Goal: Task Accomplishment & Management: Complete application form

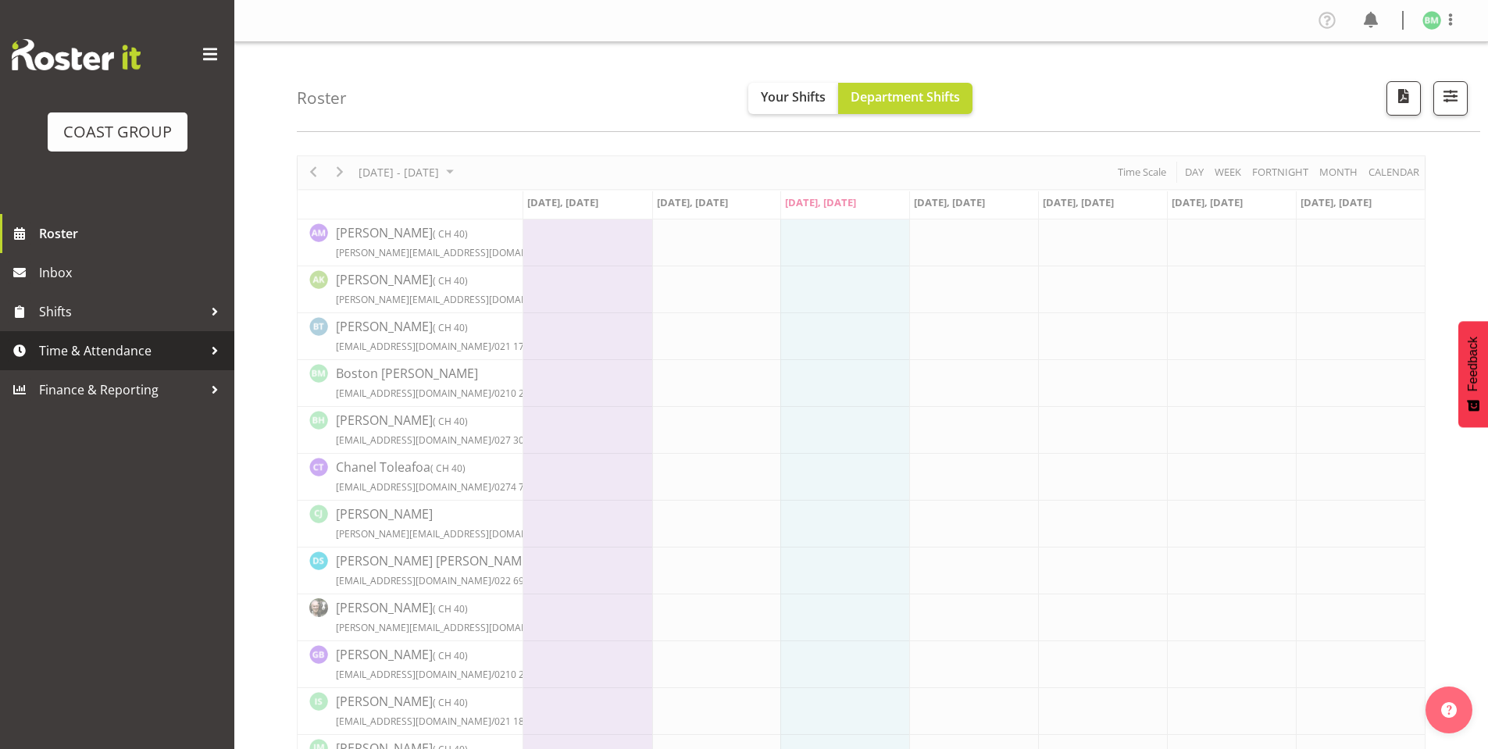
click at [121, 341] on span "Time & Attendance" at bounding box center [121, 350] width 164 height 23
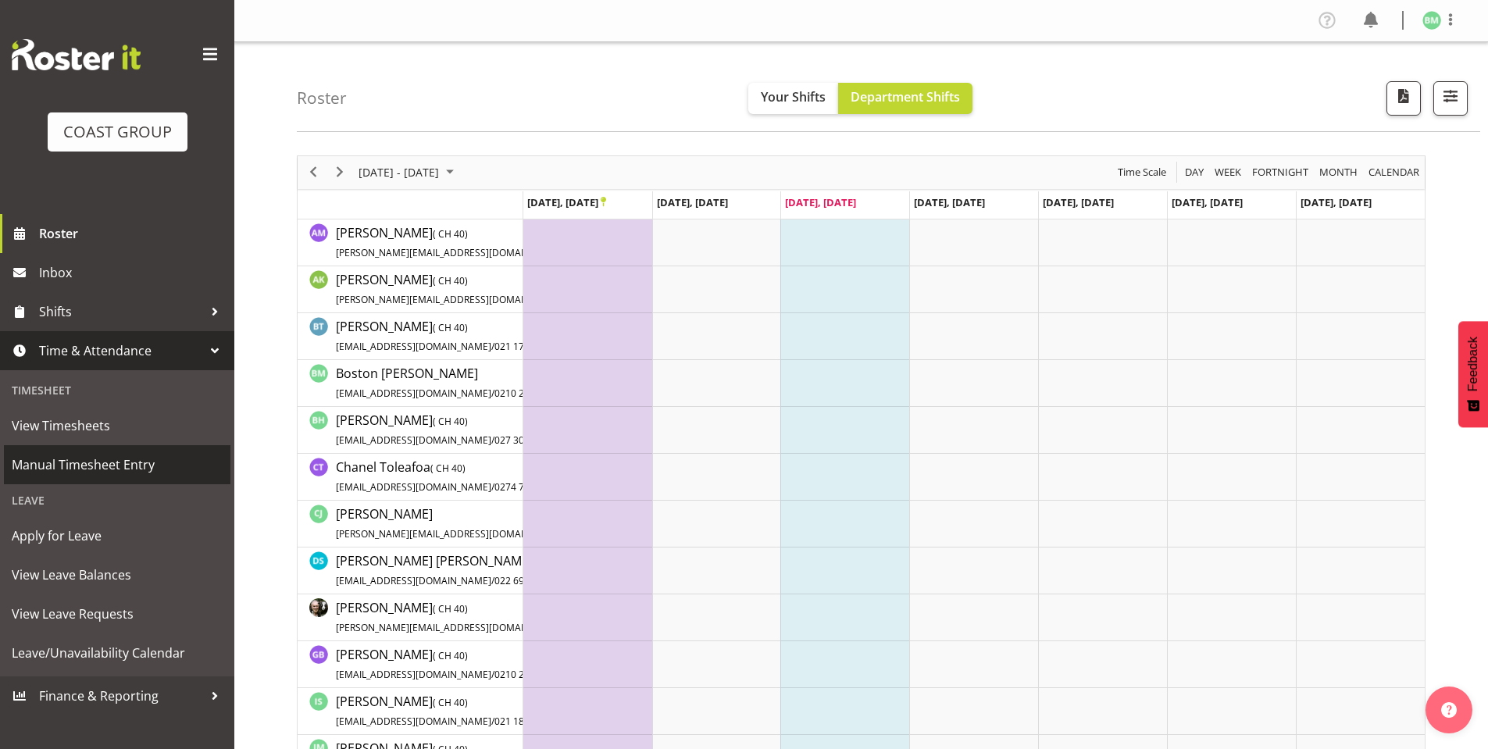
click at [98, 456] on span "Manual Timesheet Entry" at bounding box center [117, 464] width 211 height 23
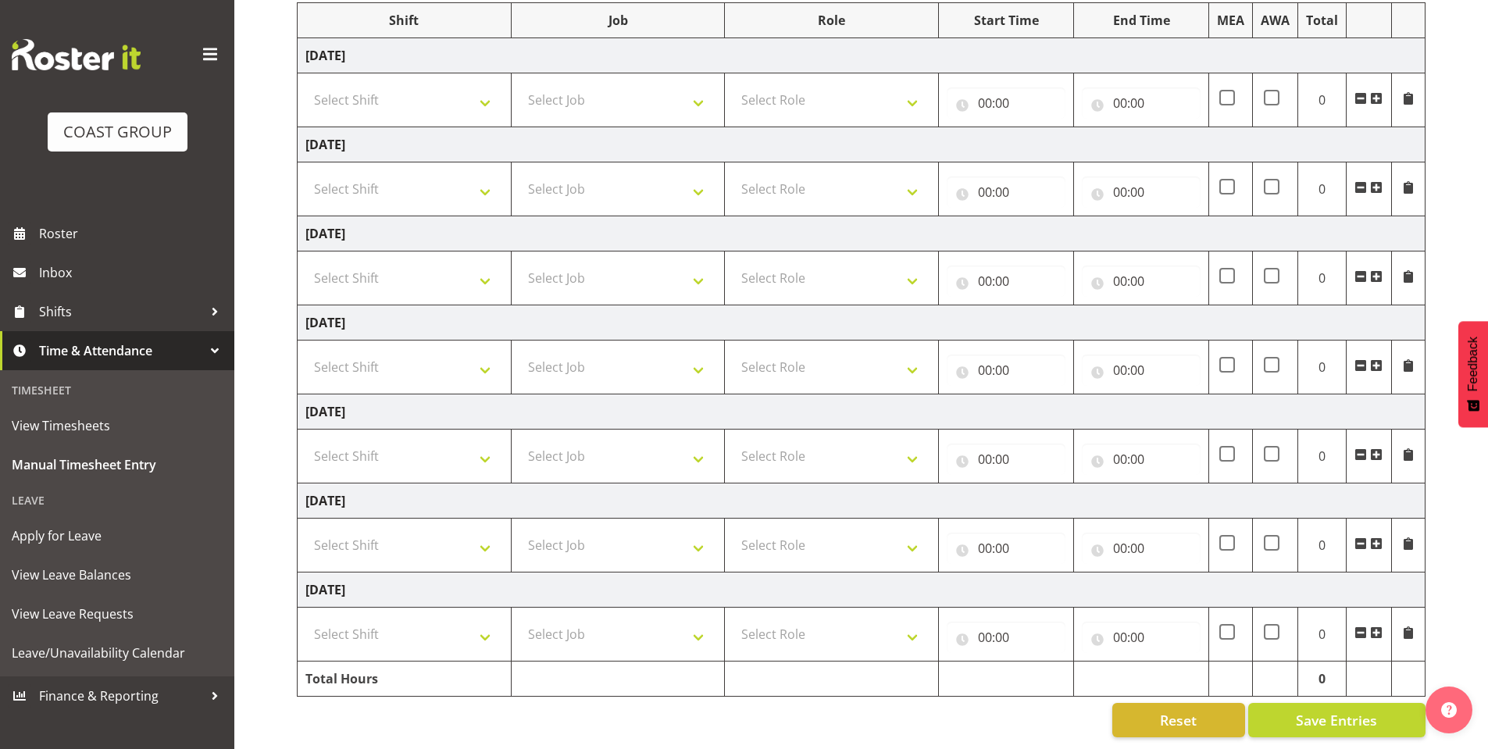
scroll to position [220, 0]
click at [483, 86] on select "Select Shift AKL SIGN ADMIN1 (LEAVE ALONE, DONT MAKE INACTIVE) DW ACCOUNT MANAG…" at bounding box center [404, 99] width 198 height 31
select select "6781"
click at [305, 84] on select "Select Shift AKL SIGN ADMIN1 (LEAVE ALONE, DONT MAKE INACTIVE) DW ACCOUNT MANAG…" at bounding box center [404, 99] width 198 height 31
click at [480, 173] on select "Select Shift AKL SIGN ADMIN1 (LEAVE ALONE, DONT MAKE INACTIVE) DW ACCOUNT MANAG…" at bounding box center [404, 188] width 198 height 31
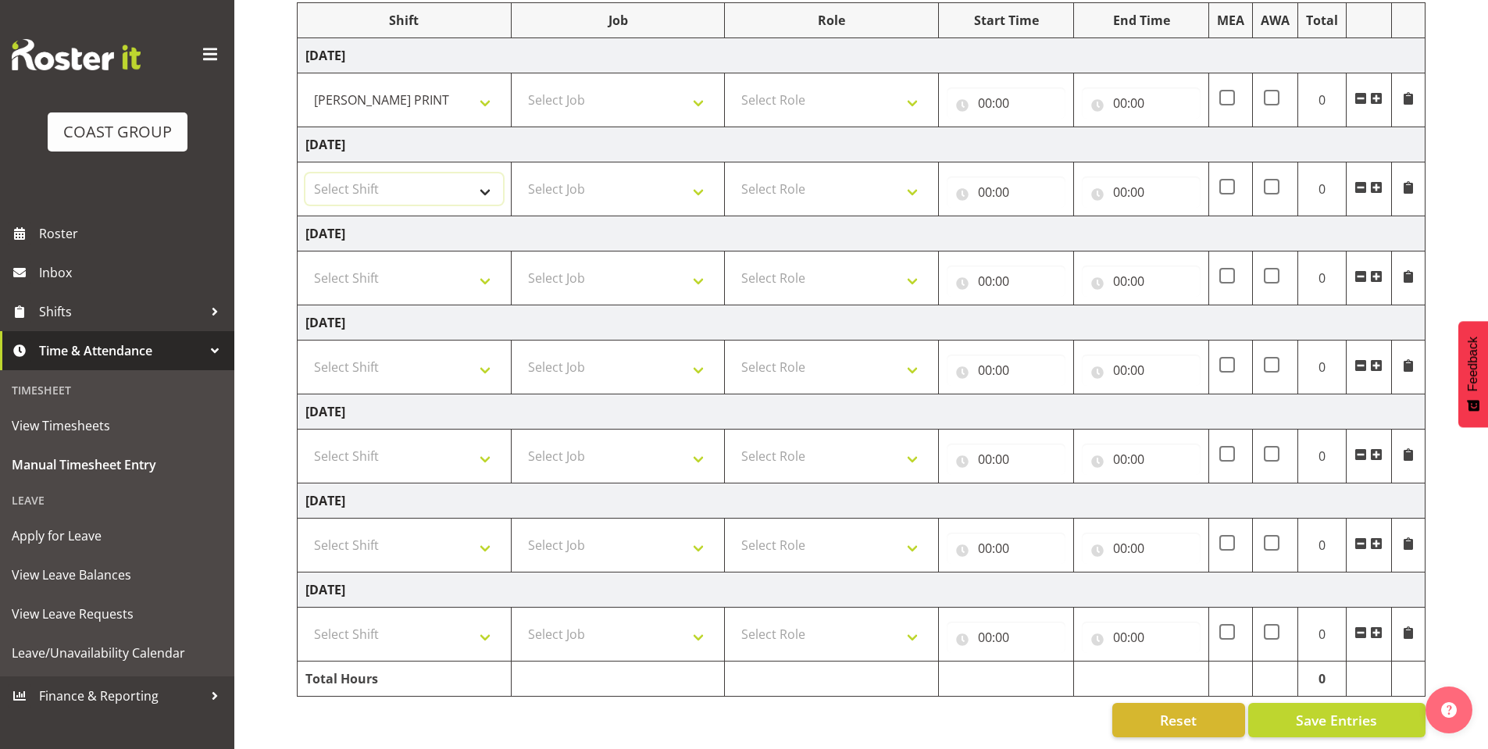
select select "6781"
click at [305, 173] on select "Select Shift AKL SIGN ADMIN1 (LEAVE ALONE, DONT MAKE INACTIVE) DW ACCOUNT MANAG…" at bounding box center [404, 188] width 198 height 31
click at [479, 266] on select "Select Shift AKL SIGN ADMIN1 (LEAVE ALONE, DONT MAKE INACTIVE) DW ACCOUNT MANAG…" at bounding box center [404, 277] width 198 height 31
select select "6781"
click at [305, 262] on select "Select Shift AKL SIGN ADMIN1 (LEAVE ALONE, DONT MAKE INACTIVE) DW ACCOUNT MANAG…" at bounding box center [404, 277] width 198 height 31
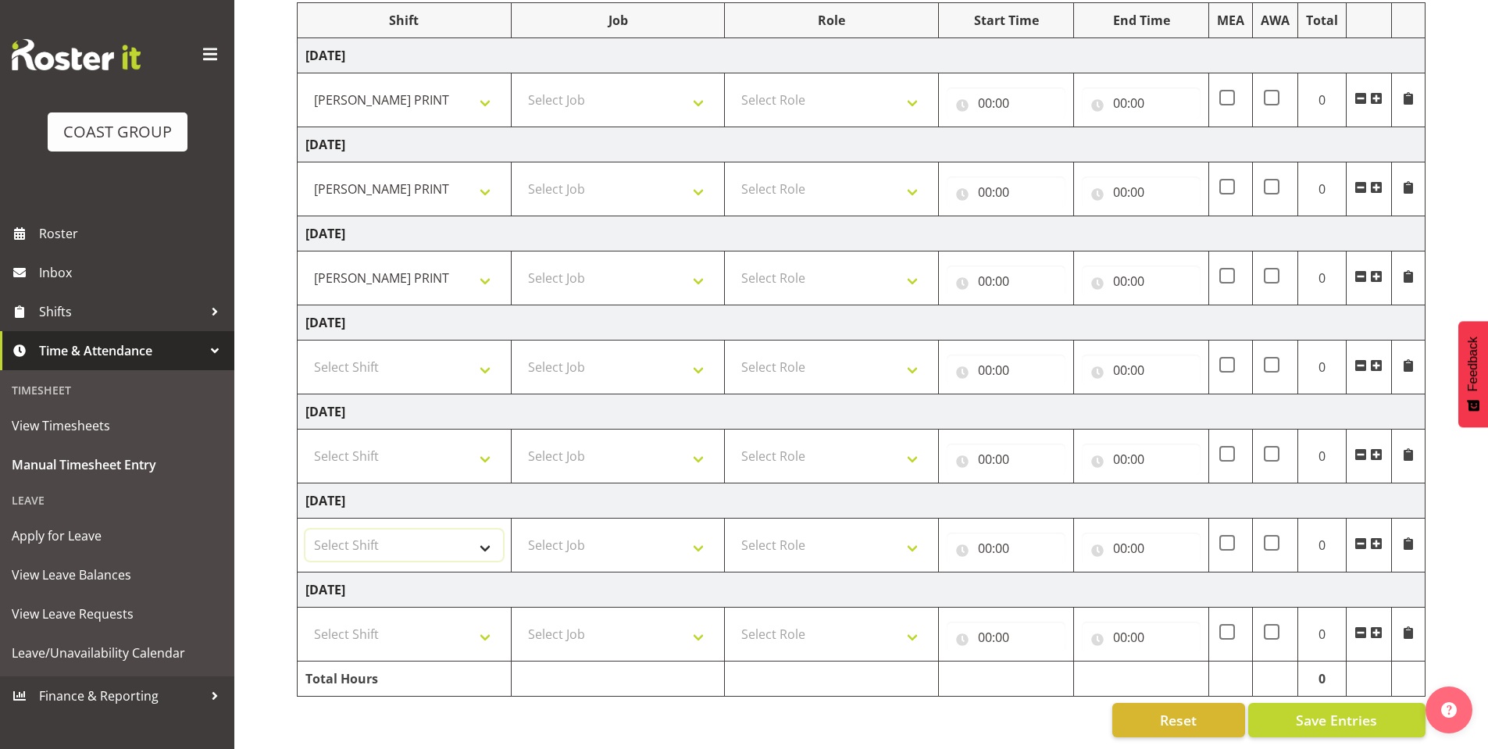
click at [487, 530] on select "Select Shift AKL SIGN ADMIN1 (LEAVE ALONE, DONT MAKE INACTIVE) DW ACCOUNT MANAG…" at bounding box center [404, 545] width 198 height 31
select select "6781"
click at [305, 530] on select "Select Shift AKL SIGN ADMIN1 (LEAVE ALONE, DONT MAKE INACTIVE) DW ACCOUNT MANAG…" at bounding box center [404, 545] width 198 height 31
click at [475, 622] on select "Select Shift AKL SIGN ADMIN1 (LEAVE ALONE, DONT MAKE INACTIVE) DW ACCOUNT MANAG…" at bounding box center [404, 634] width 198 height 31
select select "6781"
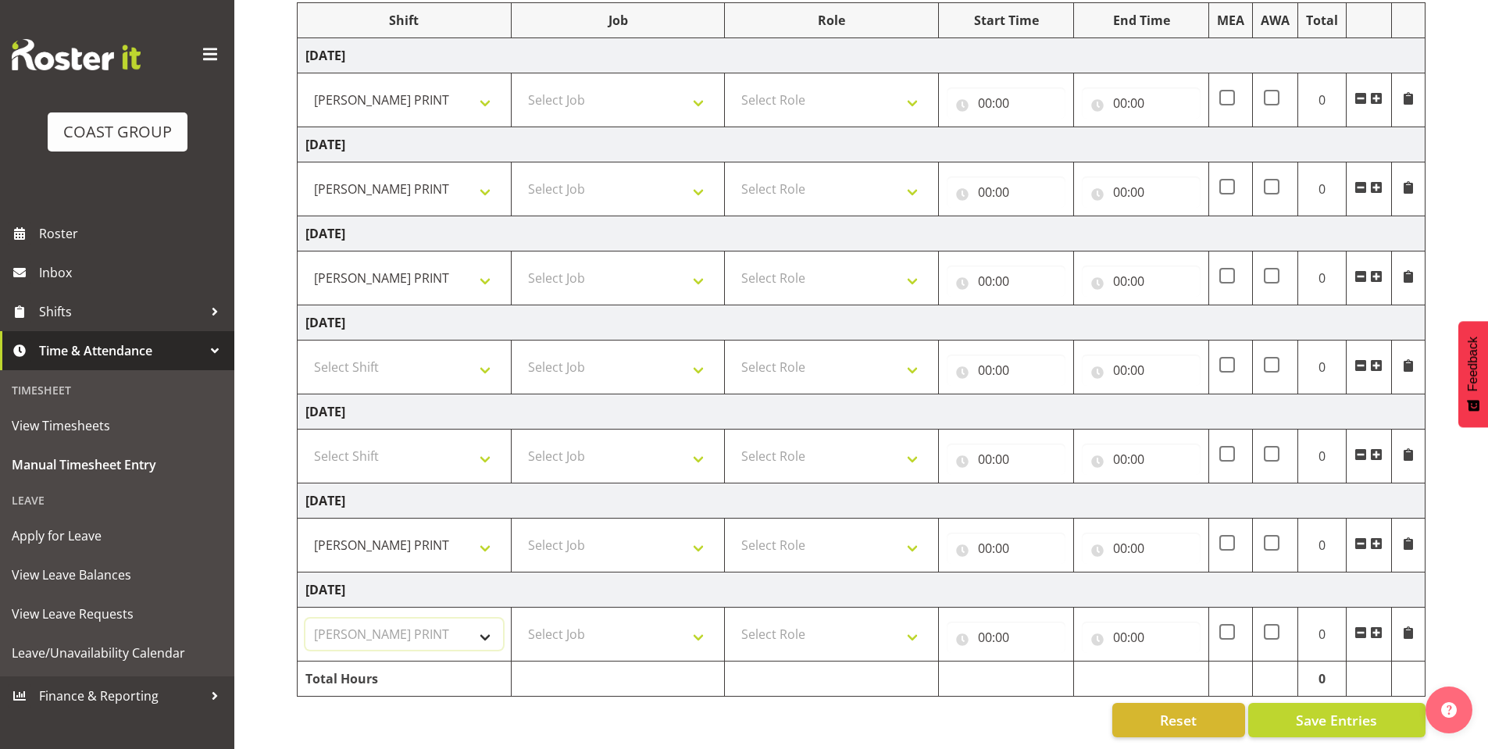
click at [305, 619] on select "Select Shift AKL SIGN ADMIN1 (LEAVE ALONE, DONT MAKE INACTIVE) DW ACCOUNT MANAG…" at bounding box center [404, 634] width 198 height 31
click at [704, 85] on select "Select Job 1 Carlton Events 1 [PERSON_NAME][GEOGRAPHIC_DATA] 1 [PERSON_NAME][GE…" at bounding box center [618, 99] width 198 height 31
select select "610"
click at [519, 84] on select "Select Job 1 Carlton Events 1 [PERSON_NAME][GEOGRAPHIC_DATA] 1 [PERSON_NAME][GE…" at bounding box center [618, 99] width 198 height 31
click at [697, 173] on select "Select Job 1 Carlton Events 1 [PERSON_NAME][GEOGRAPHIC_DATA] 1 [PERSON_NAME][GE…" at bounding box center [618, 188] width 198 height 31
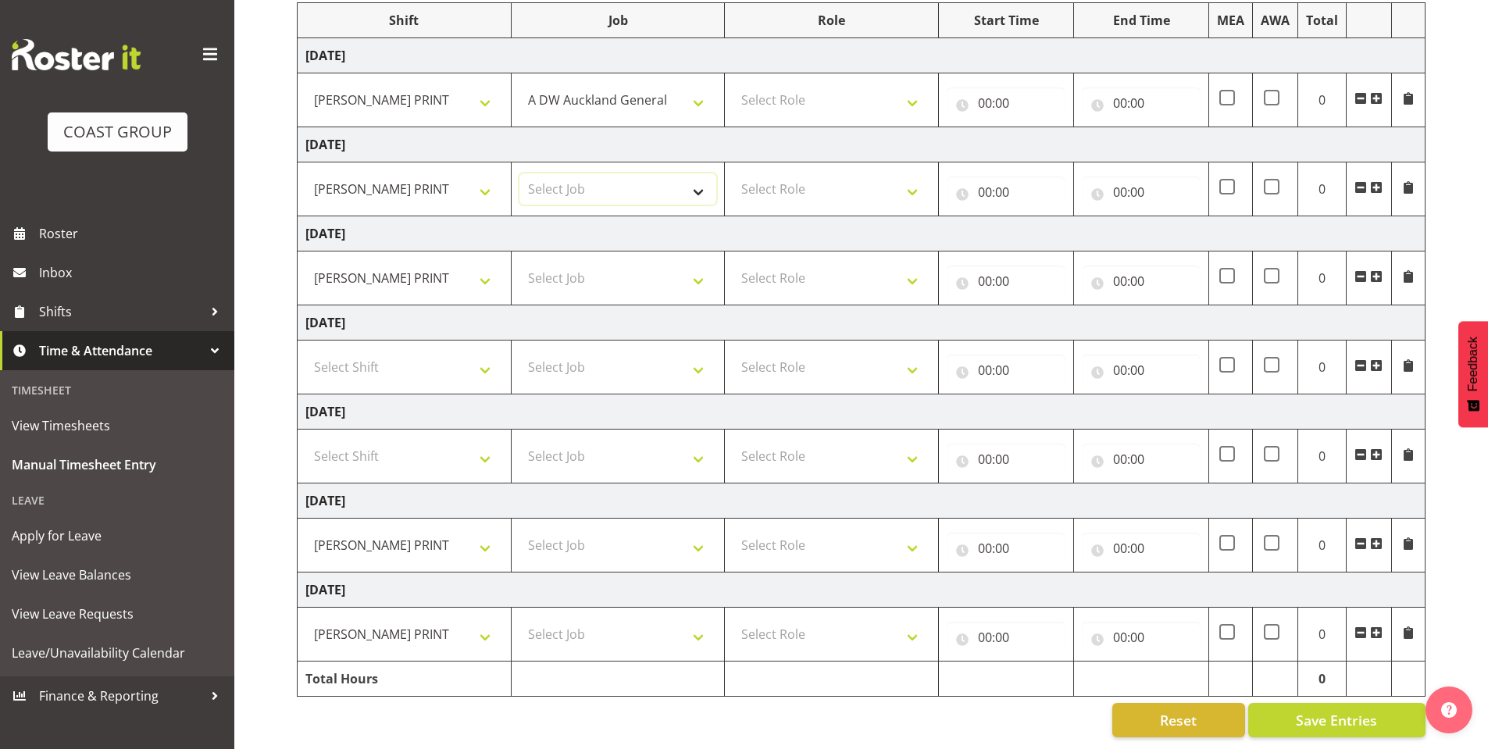
select select "610"
click at [519, 173] on select "Select Job 1 Carlton Events 1 [PERSON_NAME][GEOGRAPHIC_DATA] 1 [PERSON_NAME][GE…" at bounding box center [618, 188] width 198 height 31
click at [695, 262] on select "Select Job 1 Carlton Events 1 [PERSON_NAME][GEOGRAPHIC_DATA] 1 [PERSON_NAME][GE…" at bounding box center [618, 277] width 198 height 31
select select "610"
click at [519, 262] on select "Select Job 1 Carlton Events 1 [PERSON_NAME][GEOGRAPHIC_DATA] 1 [PERSON_NAME][GE…" at bounding box center [618, 277] width 198 height 31
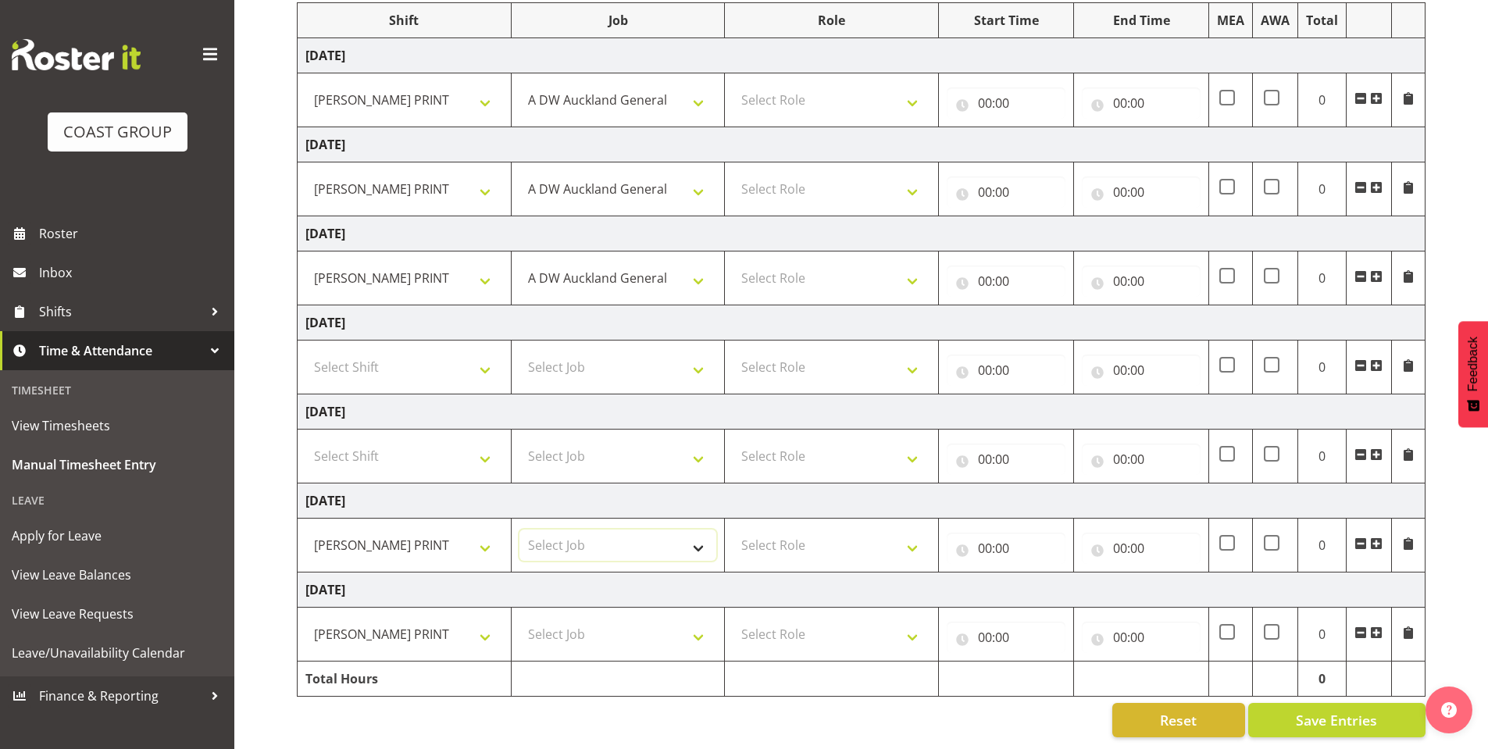
click at [691, 530] on select "Select Job 1 Carlton Events 1 [PERSON_NAME][GEOGRAPHIC_DATA] 1 [PERSON_NAME][GE…" at bounding box center [618, 545] width 198 height 31
select select "610"
click at [519, 530] on select "Select Job 1 Carlton Events 1 [PERSON_NAME][GEOGRAPHIC_DATA] 1 [PERSON_NAME][GE…" at bounding box center [618, 545] width 198 height 31
click at [708, 621] on select "Select Job 1 Carlton Events 1 [PERSON_NAME][GEOGRAPHIC_DATA] 1 [PERSON_NAME][GE…" at bounding box center [618, 634] width 198 height 31
select select "610"
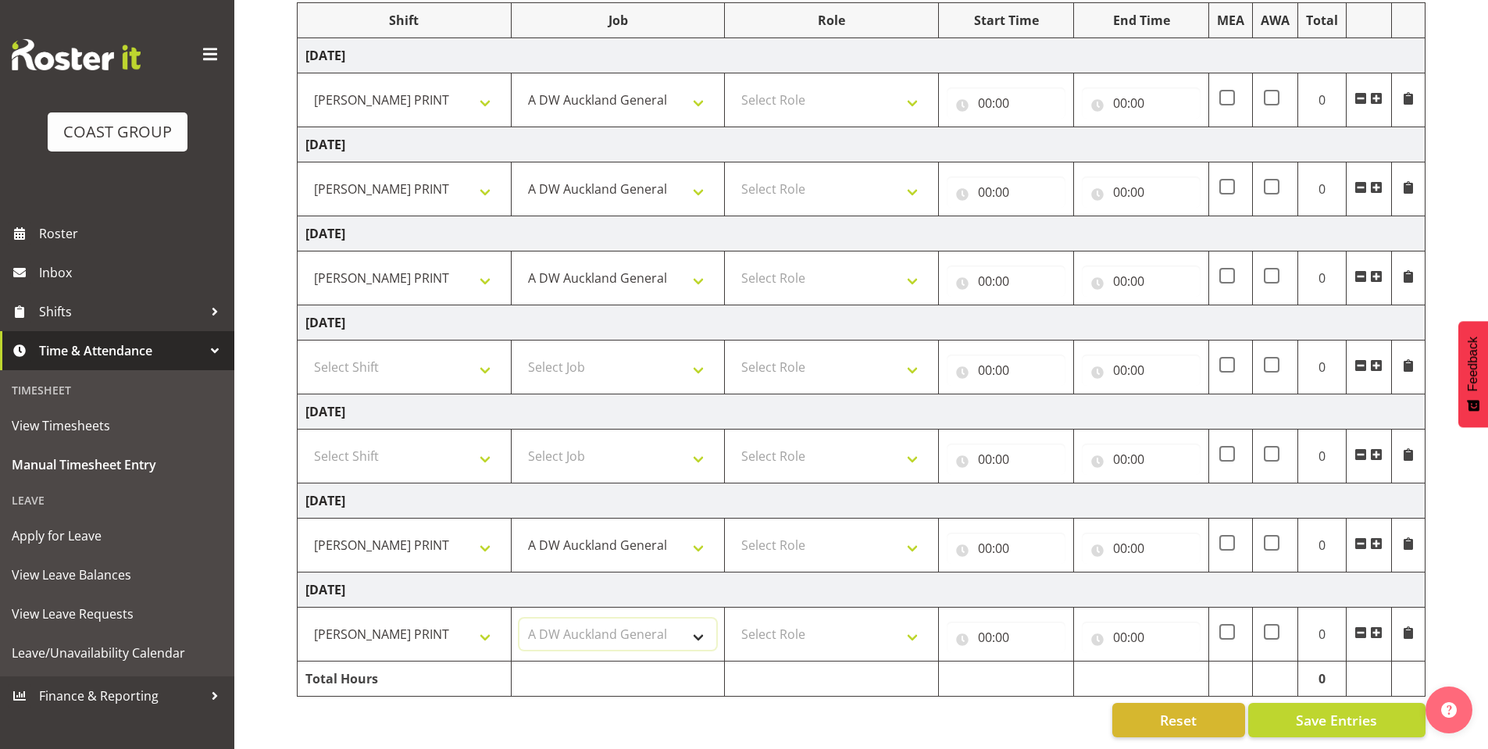
click at [519, 619] on select "Select Job 1 Carlton Events 1 [PERSON_NAME][GEOGRAPHIC_DATA] 1 [PERSON_NAME][GE…" at bounding box center [618, 634] width 198 height 31
click at [906, 95] on select "Select Role SIGN SHOP" at bounding box center [832, 99] width 198 height 31
select select "541"
click at [733, 84] on select "Select Role SIGN SHOP" at bounding box center [832, 99] width 198 height 31
click at [914, 173] on select "Select Role SIGN SHOP" at bounding box center [832, 188] width 198 height 31
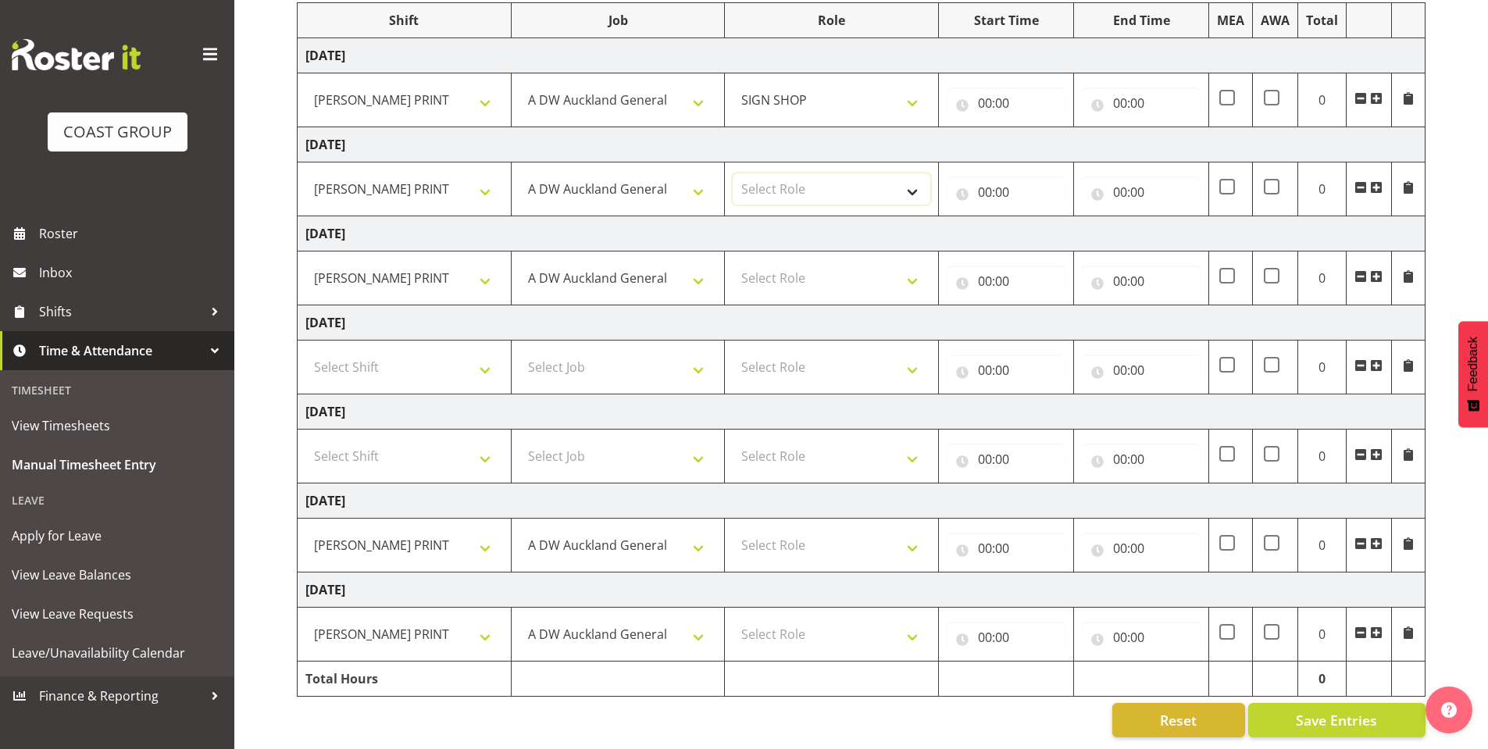
select select "541"
click at [733, 173] on select "Select Role SIGN SHOP" at bounding box center [832, 188] width 198 height 31
click at [904, 262] on select "Select Role SIGN SHOP" at bounding box center [832, 277] width 198 height 31
select select "541"
click at [733, 262] on select "Select Role SIGN SHOP" at bounding box center [832, 277] width 198 height 31
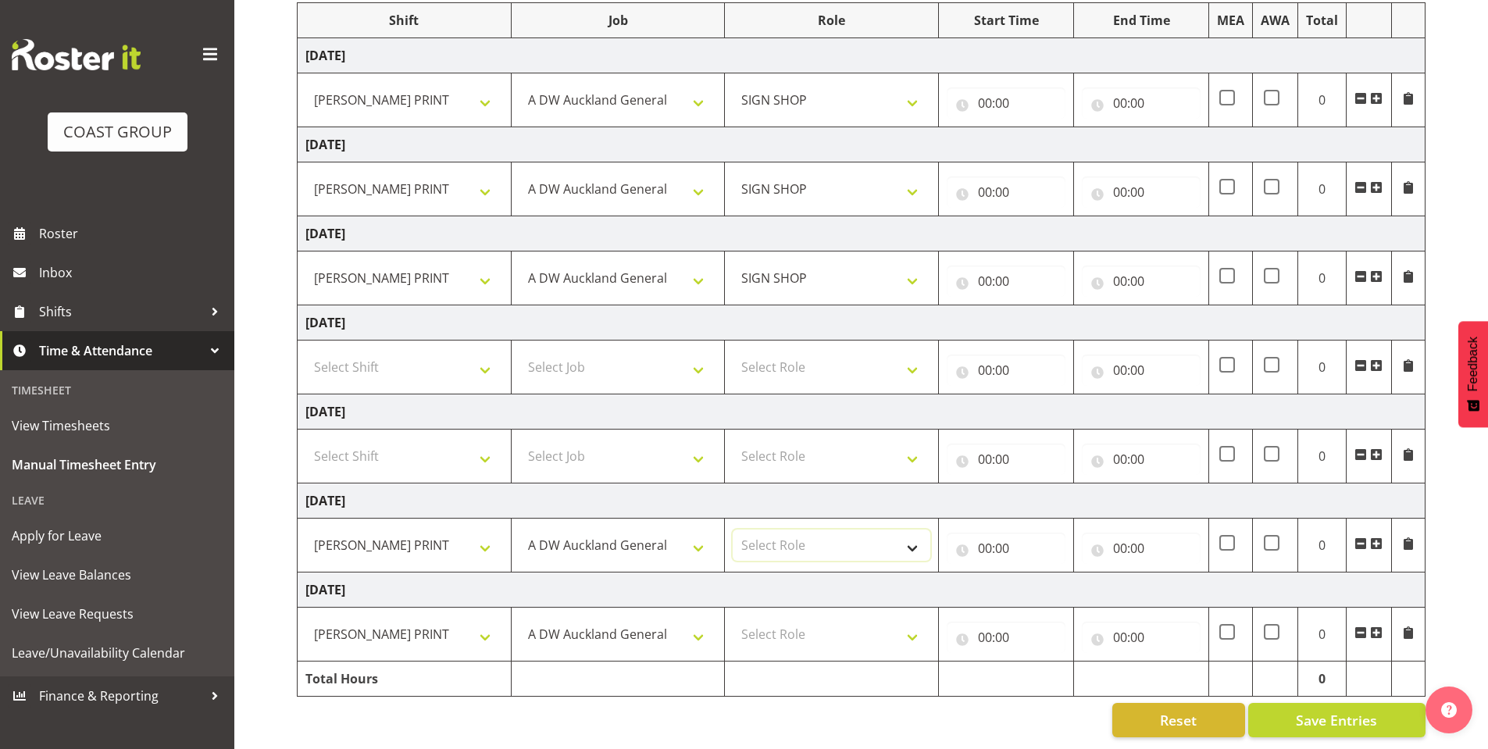
click at [901, 533] on select "Select Role SIGN SHOP" at bounding box center [832, 545] width 198 height 31
select select "541"
click at [733, 530] on select "Select Role SIGN SHOP" at bounding box center [832, 545] width 198 height 31
click at [902, 622] on select "Select Role SIGN SHOP" at bounding box center [832, 634] width 198 height 31
select select "541"
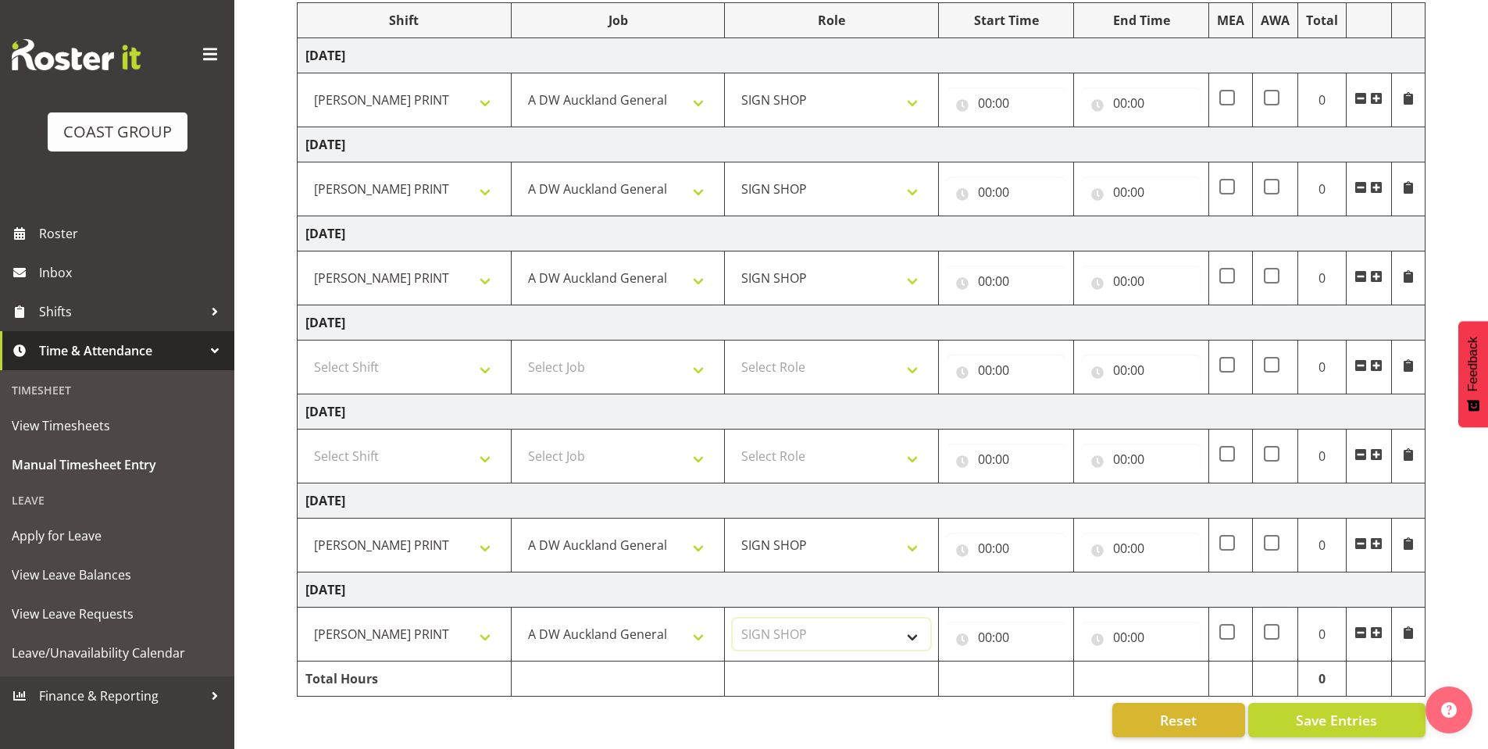
click at [733, 619] on select "Select Role SIGN SHOP" at bounding box center [832, 634] width 198 height 31
click at [987, 88] on input "00:00" at bounding box center [1006, 102] width 119 height 31
click at [1040, 128] on select "00 01 02 03 04 05 06 07 08 09 10 11 12 13 14 15 16 17 18 19 20 21 22 23" at bounding box center [1053, 143] width 35 height 31
select select "8"
click at [1036, 128] on select "00 01 02 03 04 05 06 07 08 09 10 11 12 13 14 15 16 17 18 19 20 21 22 23" at bounding box center [1053, 143] width 35 height 31
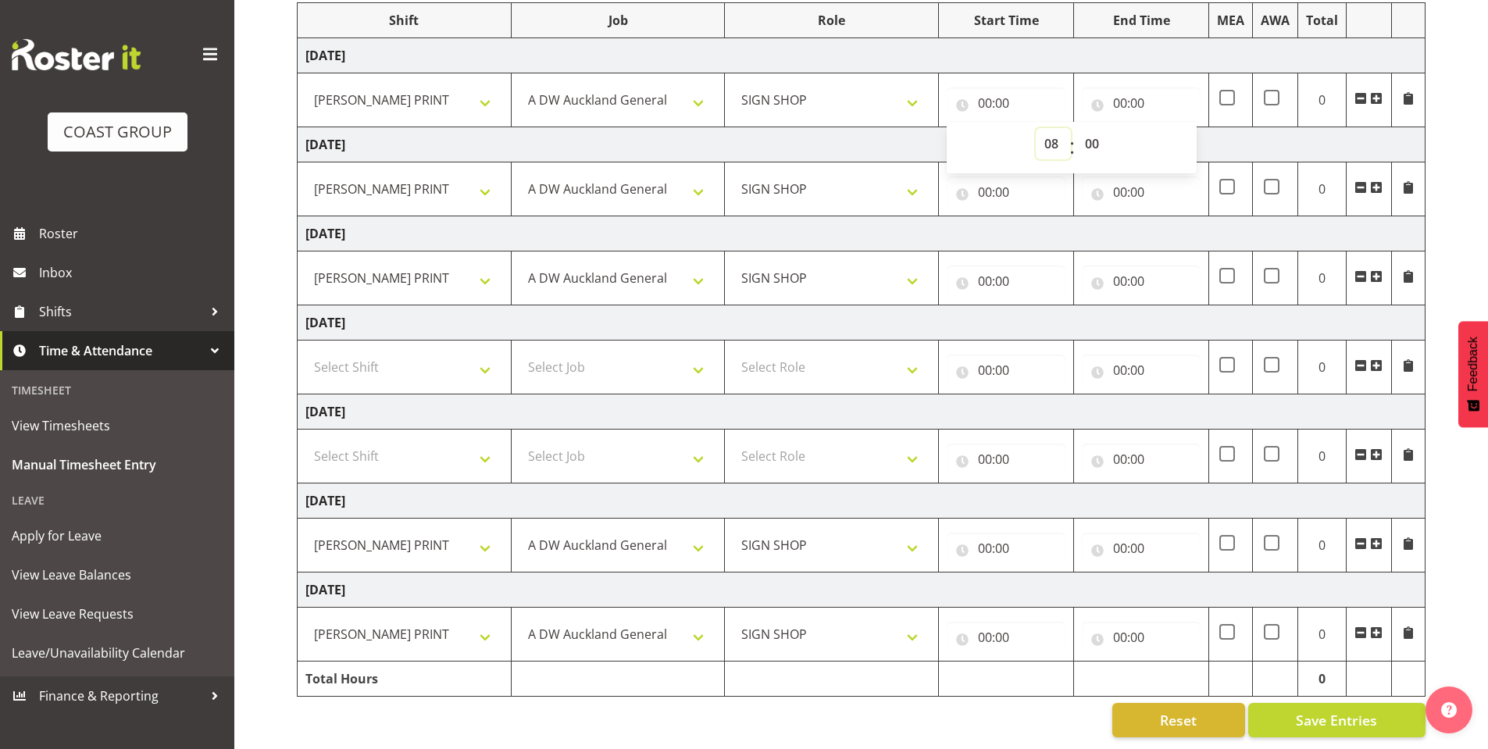
type input "08:00"
click at [983, 180] on input "00:00" at bounding box center [1006, 192] width 119 height 31
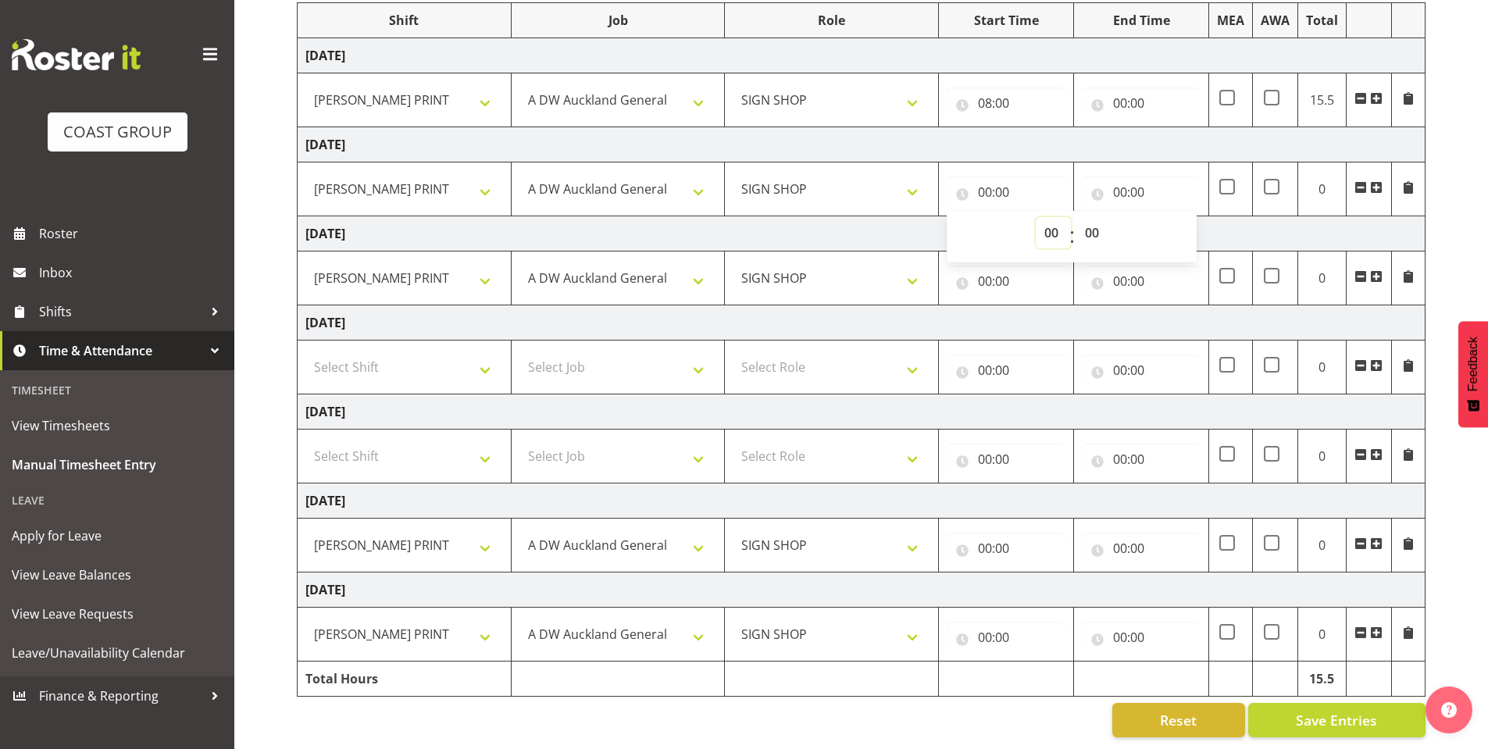
click at [1044, 223] on select "00 01 02 03 04 05 06 07 08 09 10 11 12 13 14 15 16 17 18 19 20 21 22 23" at bounding box center [1053, 232] width 35 height 31
select select "8"
click at [1036, 217] on select "00 01 02 03 04 05 06 07 08 09 10 11 12 13 14 15 16 17 18 19 20 21 22 23" at bounding box center [1053, 232] width 35 height 31
type input "08:00"
click at [983, 266] on input "00:00" at bounding box center [1006, 281] width 119 height 31
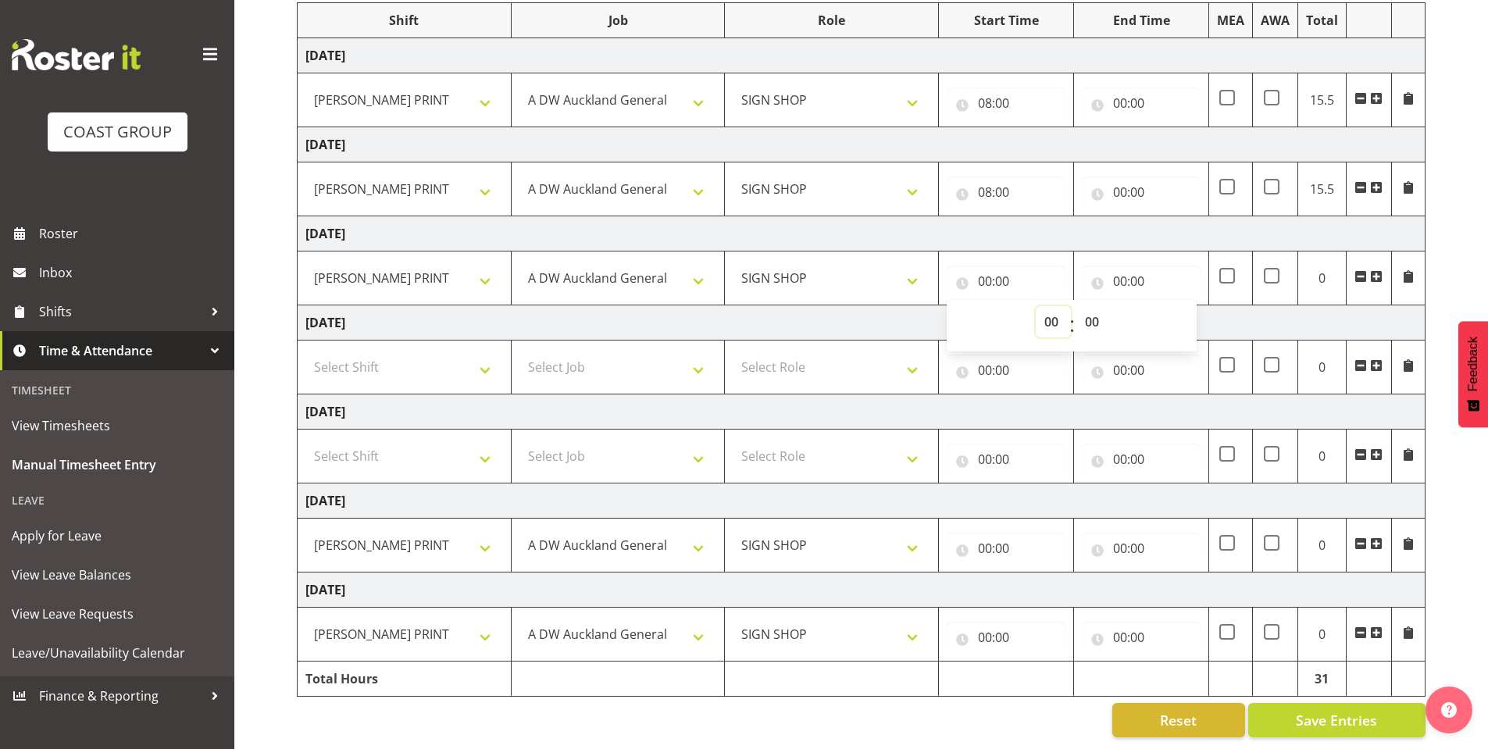
click at [1048, 309] on select "00 01 02 03 04 05 06 07 08 09 10 11 12 13 14 15 16 17 18 19 20 21 22 23" at bounding box center [1053, 321] width 35 height 31
select select "8"
click at [1036, 306] on select "00 01 02 03 04 05 06 07 08 09 10 11 12 13 14 15 16 17 18 19 20 21 22 23" at bounding box center [1053, 321] width 35 height 31
type input "08:00"
click at [990, 535] on input "00:00" at bounding box center [1006, 548] width 119 height 31
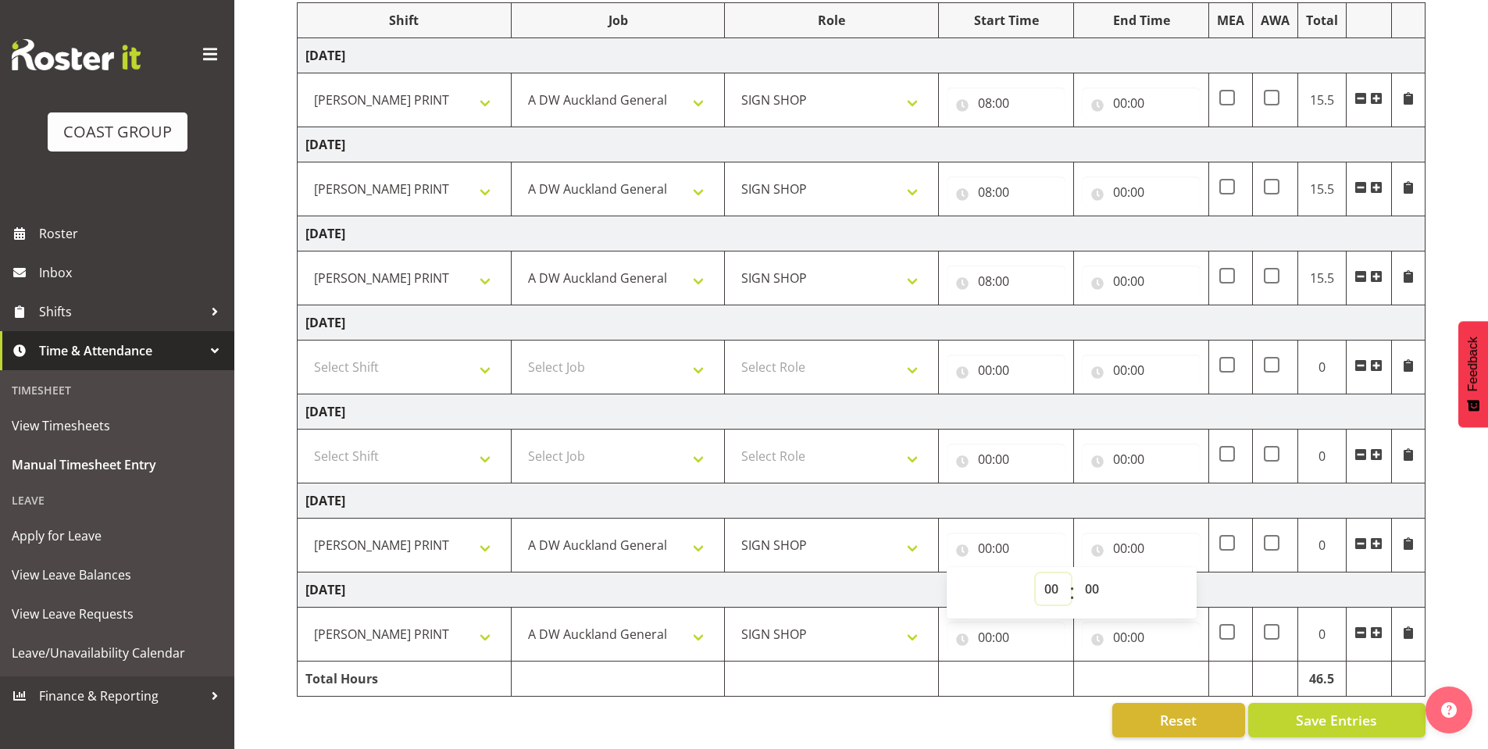
click at [1036, 573] on select "00 01 02 03 04 05 06 07 08 09 10 11 12 13 14 15 16 17 18 19 20 21 22 23" at bounding box center [1053, 588] width 35 height 31
select select "8"
click at [1036, 573] on select "00 01 02 03 04 05 06 07 08 09 10 11 12 13 14 15 16 17 18 19 20 21 22 23" at bounding box center [1053, 588] width 35 height 31
type input "08:00"
click at [985, 622] on input "00:00" at bounding box center [1006, 637] width 119 height 31
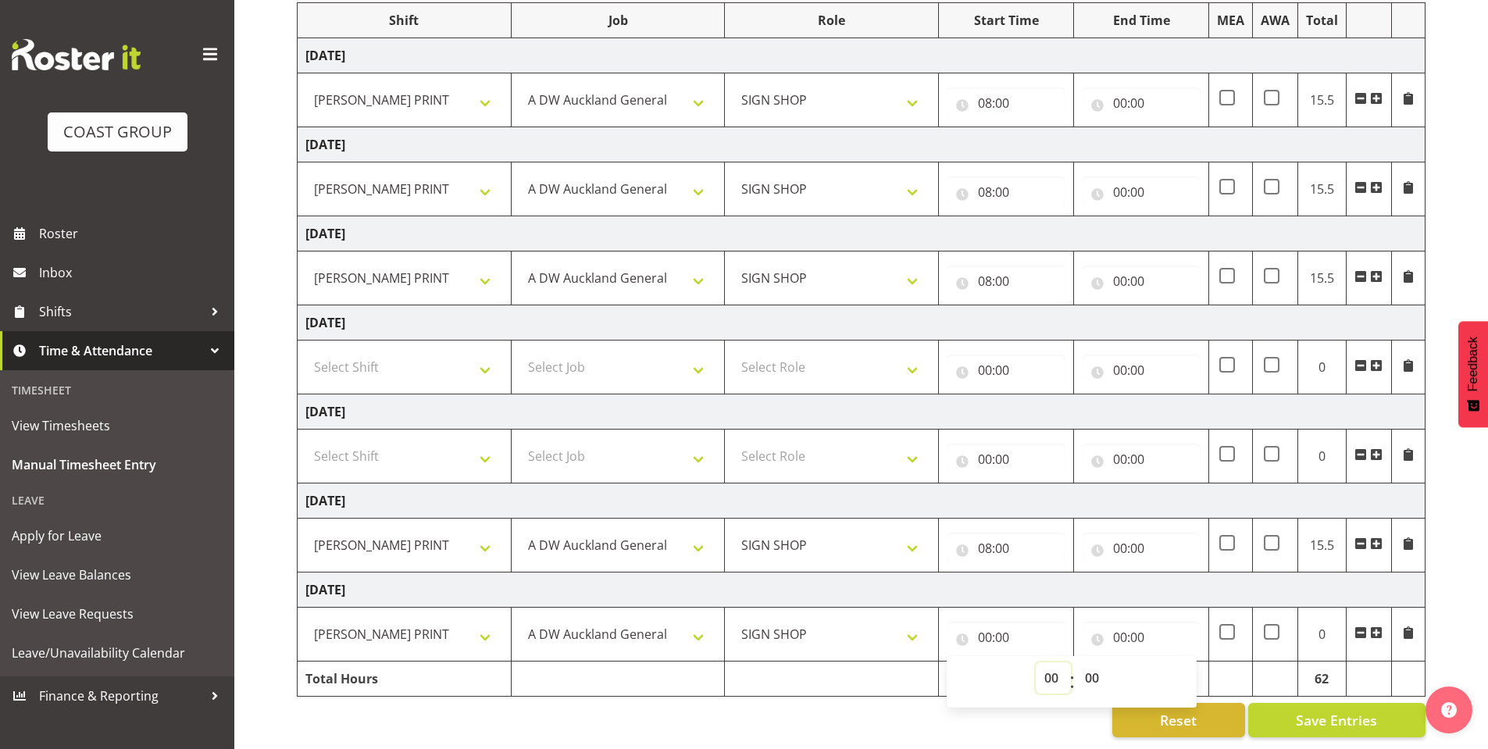
click at [1053, 662] on select "00 01 02 03 04 05 06 07 08 09 10 11 12 13 14 15 16 17 18 19 20 21 22 23" at bounding box center [1053, 677] width 35 height 31
select select "8"
click at [1036, 662] on select "00 01 02 03 04 05 06 07 08 09 10 11 12 13 14 15 16 17 18 19 20 21 22 23" at bounding box center [1053, 677] width 35 height 31
type input "08:00"
click at [1128, 87] on input "00:00" at bounding box center [1141, 102] width 119 height 31
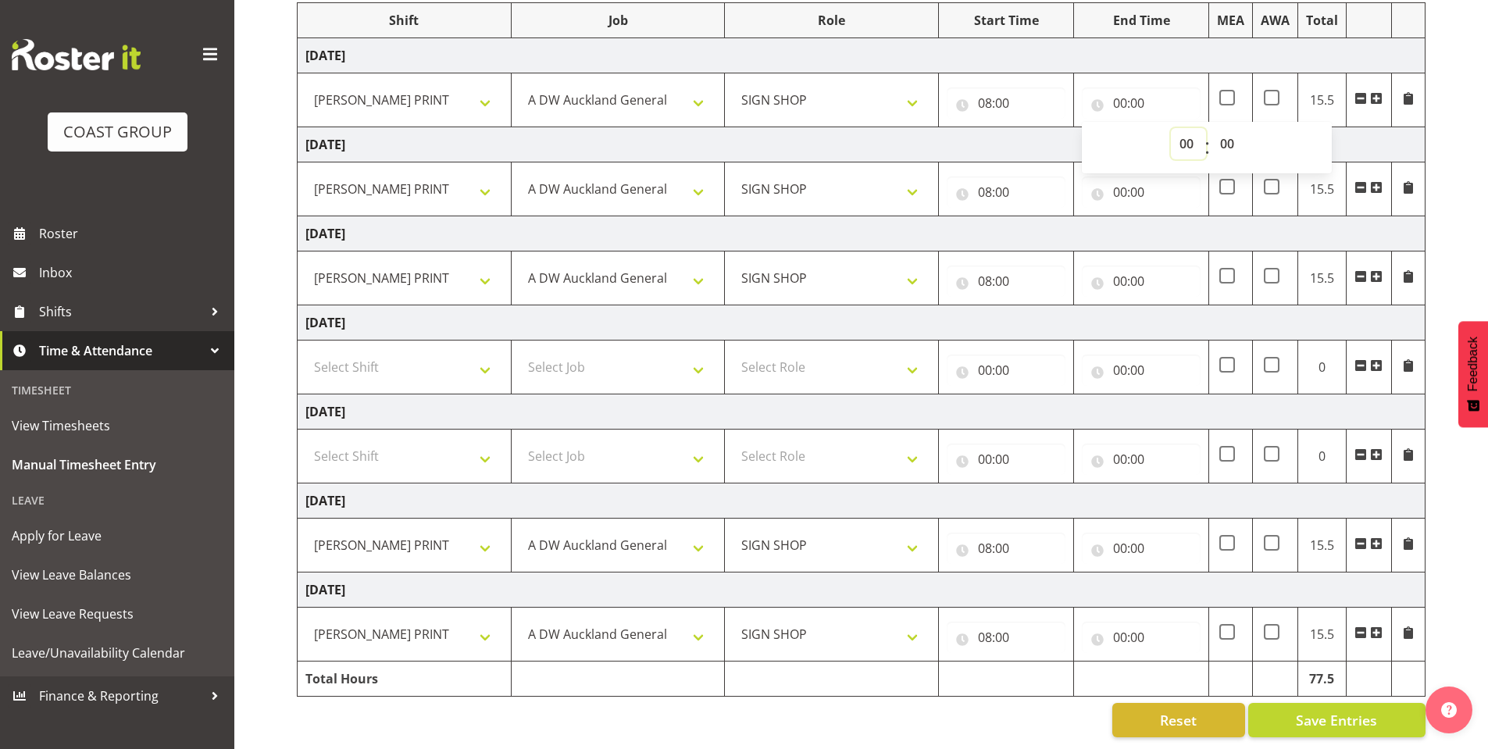
click at [1173, 128] on select "00 01 02 03 04 05 06 07 08 09 10 11 12 13 14 15 16 17 18 19 20 21 22 23" at bounding box center [1188, 143] width 35 height 31
select select "16"
click at [1171, 128] on select "00 01 02 03 04 05 06 07 08 09 10 11 12 13 14 15 16 17 18 19 20 21 22 23" at bounding box center [1188, 143] width 35 height 31
type input "16:00"
click at [1121, 177] on input "00:00" at bounding box center [1141, 192] width 119 height 31
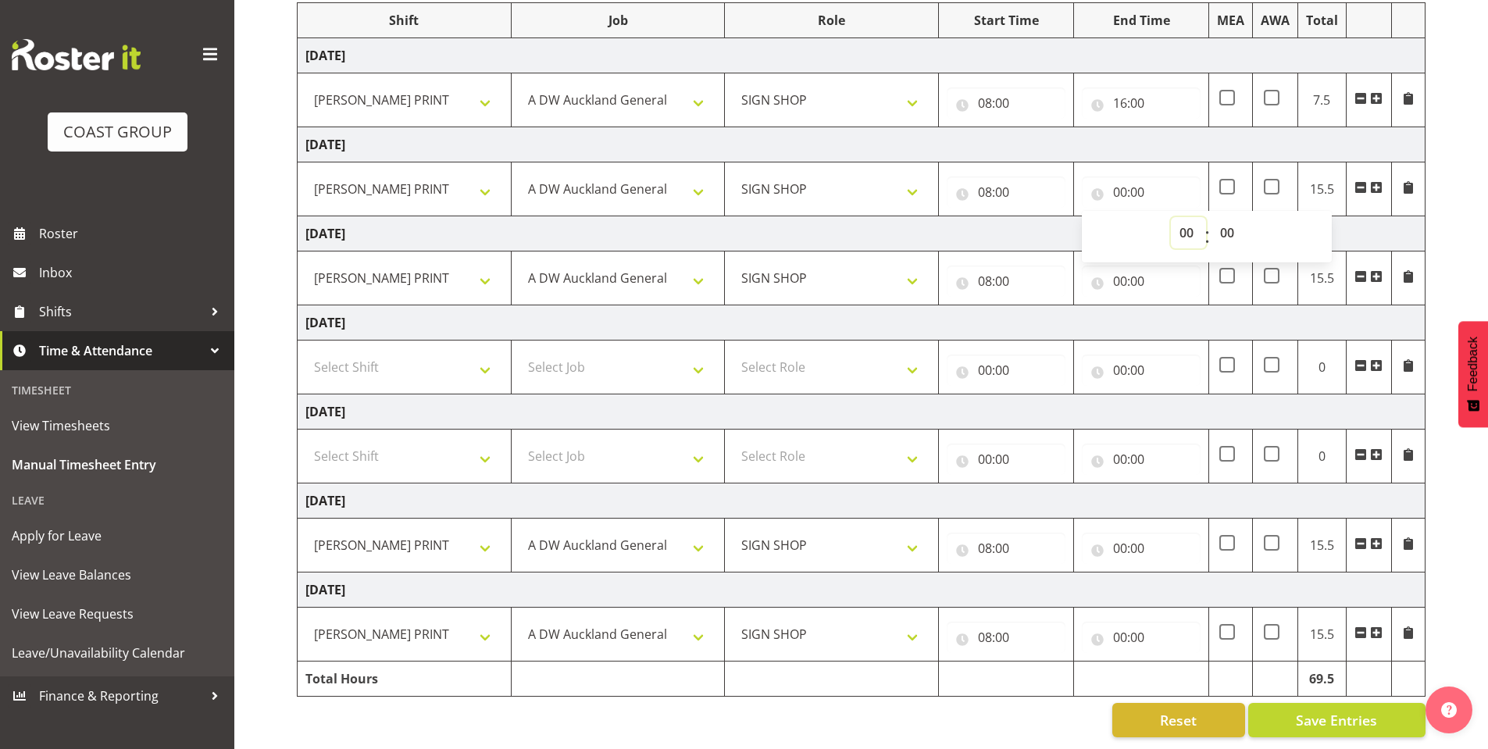
click at [1180, 219] on select "00 01 02 03 04 05 06 07 08 09 10 11 12 13 14 15 16 17 18 19 20 21 22 23" at bounding box center [1188, 232] width 35 height 31
select select "16"
click at [1171, 217] on select "00 01 02 03 04 05 06 07 08 09 10 11 12 13 14 15 16 17 18 19 20 21 22 23" at bounding box center [1188, 232] width 35 height 31
type input "16:00"
click at [1121, 266] on input "00:00" at bounding box center [1141, 281] width 119 height 31
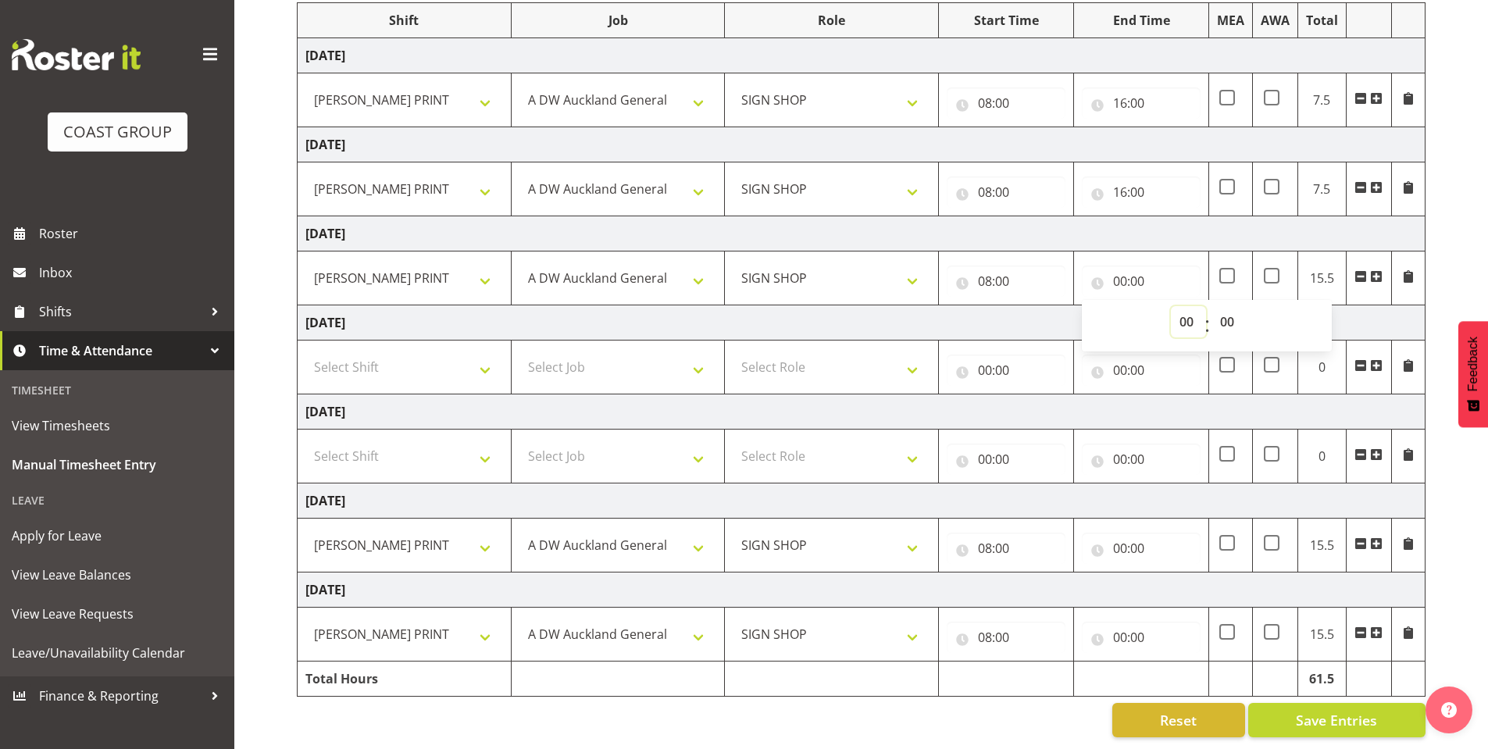
click at [1179, 307] on select "00 01 02 03 04 05 06 07 08 09 10 11 12 13 14 15 16 17 18 19 20 21 22 23" at bounding box center [1188, 321] width 35 height 31
select select "16"
click at [1171, 306] on select "00 01 02 03 04 05 06 07 08 09 10 11 12 13 14 15 16 17 18 19 20 21 22 23" at bounding box center [1188, 321] width 35 height 31
type input "16:00"
click at [1121, 534] on input "00:00" at bounding box center [1141, 548] width 119 height 31
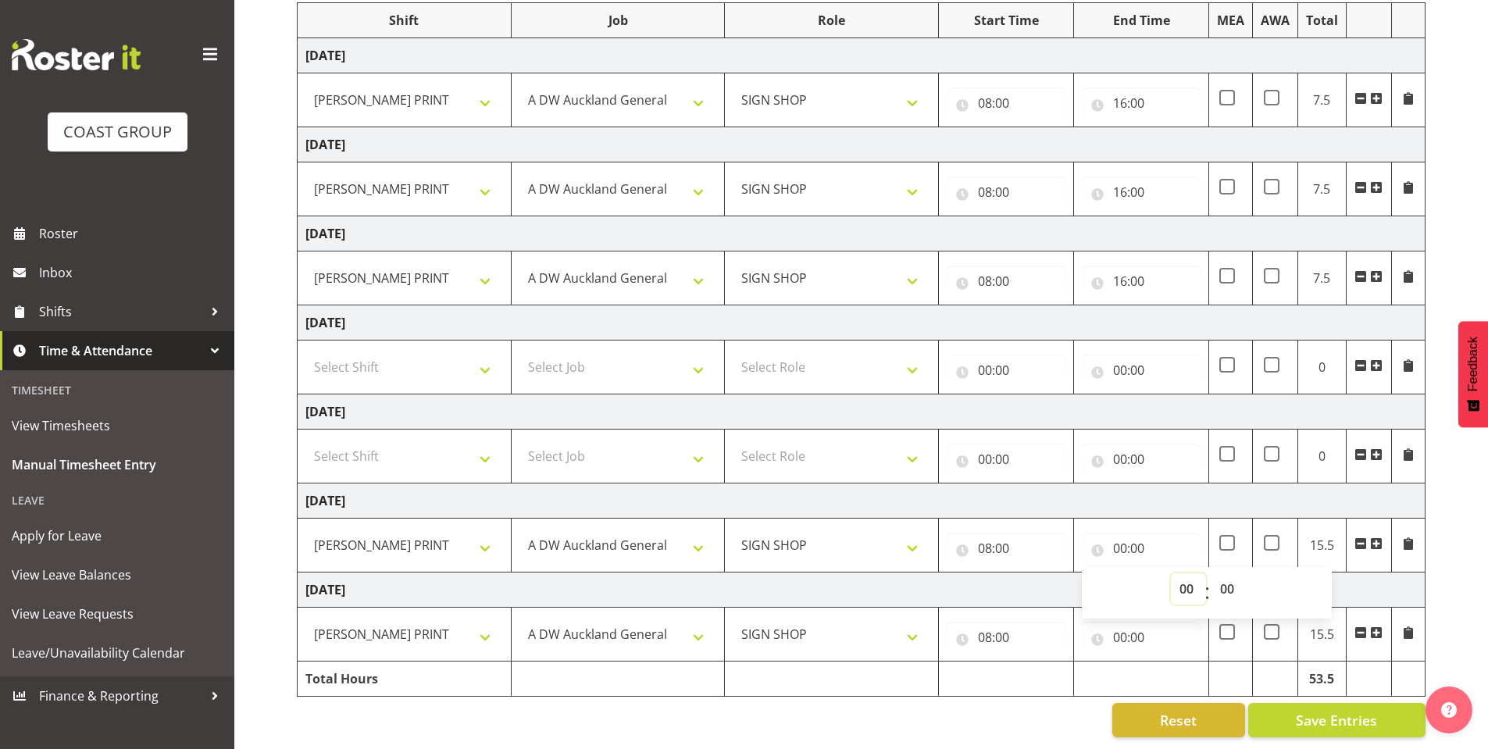
click at [1187, 575] on select "00 01 02 03 04 05 06 07 08 09 10 11 12 13 14 15 16 17 18 19 20 21 22 23" at bounding box center [1188, 588] width 35 height 31
select select "16"
click at [1171, 573] on select "00 01 02 03 04 05 06 07 08 09 10 11 12 13 14 15 16 17 18 19 20 21 22 23" at bounding box center [1188, 588] width 35 height 31
type input "16:00"
click at [1126, 626] on input "00:00" at bounding box center [1141, 637] width 119 height 31
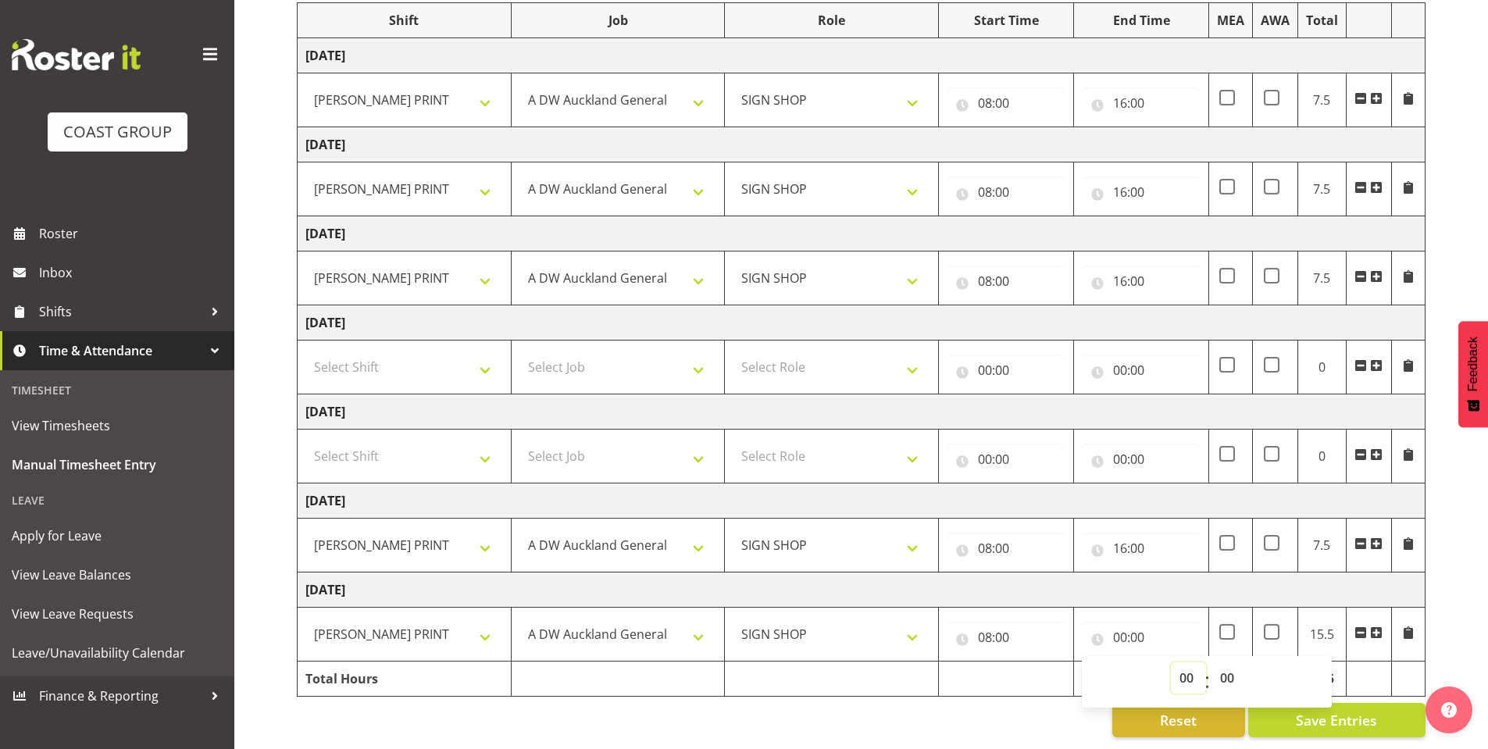
click at [1183, 662] on select "00 01 02 03 04 05 06 07 08 09 10 11 12 13 14 15 16 17 18 19 20 21 22 23" at bounding box center [1188, 677] width 35 height 31
select select "16"
click at [1171, 662] on select "00 01 02 03 04 05 06 07 08 09 10 11 12 13 14 15 16 17 18 19 20 21 22 23" at bounding box center [1188, 677] width 35 height 31
type input "16:00"
click at [1444, 566] on div "[DATE] - [DATE] MEA - Meal Allowance AWA - Away Allowence Shift Job Role Start …" at bounding box center [892, 334] width 1191 height 830
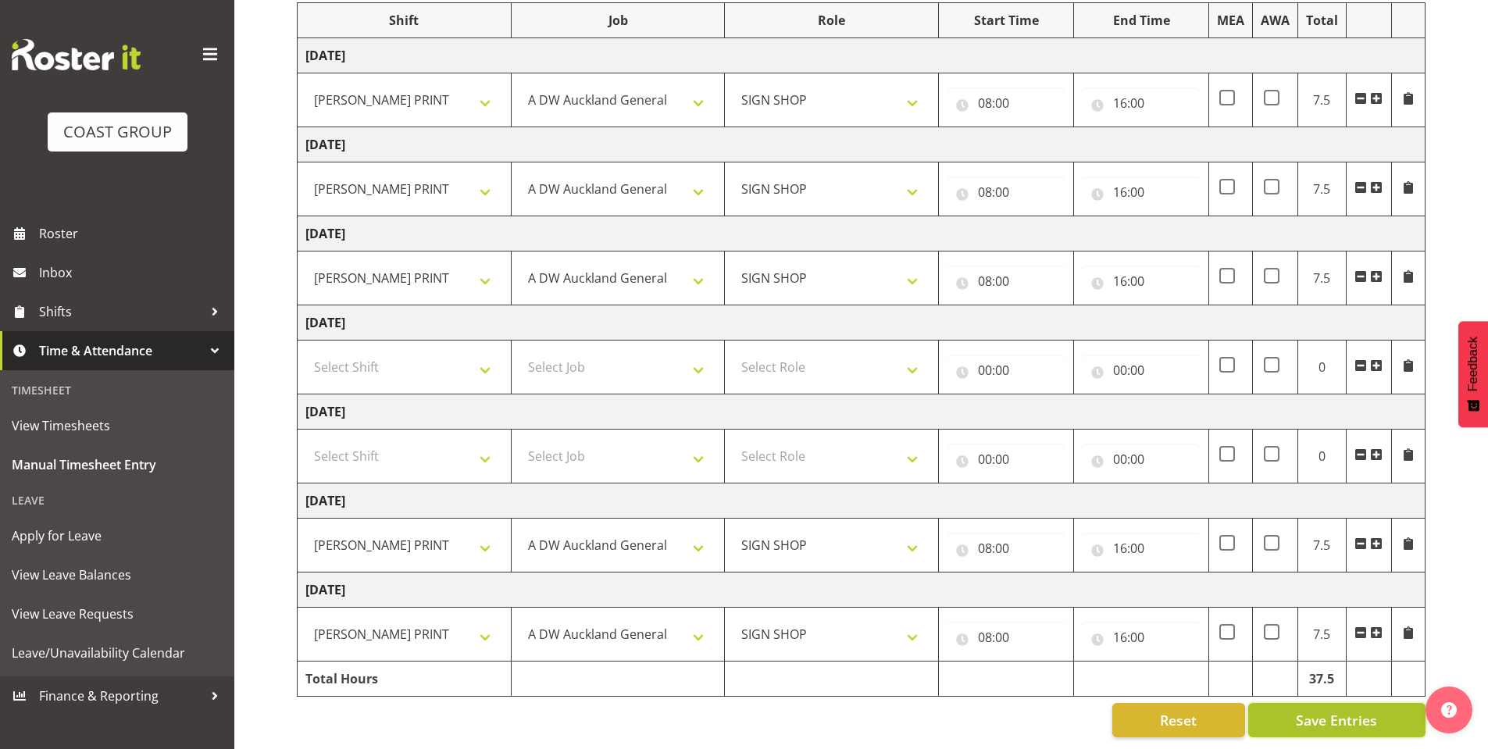
click at [1350, 710] on span "Save Entries" at bounding box center [1336, 720] width 81 height 20
